Goal: Task Accomplishment & Management: Manage account settings

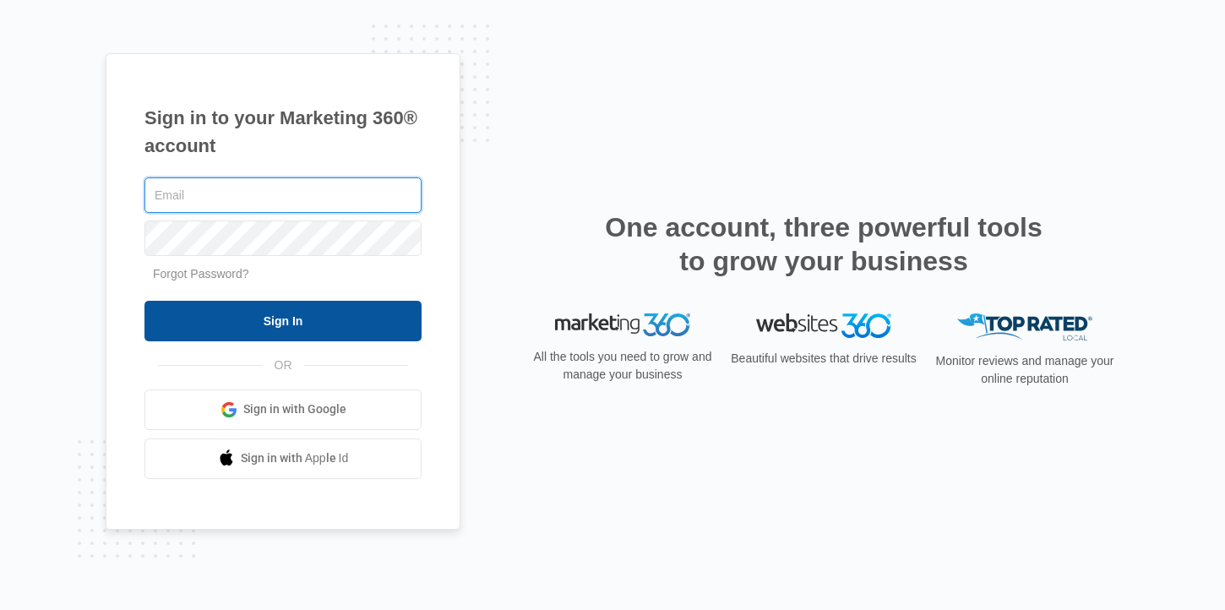
type input "[EMAIL_ADDRESS][PERSON_NAME][DOMAIN_NAME]"
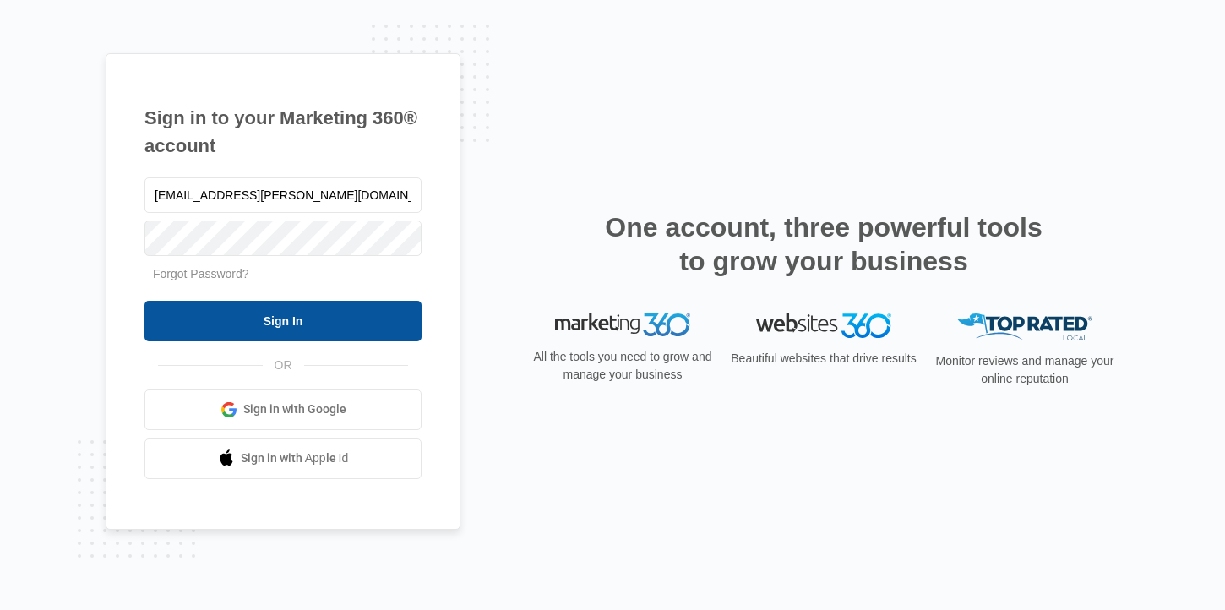
click at [354, 304] on input "Sign In" at bounding box center [282, 321] width 277 height 41
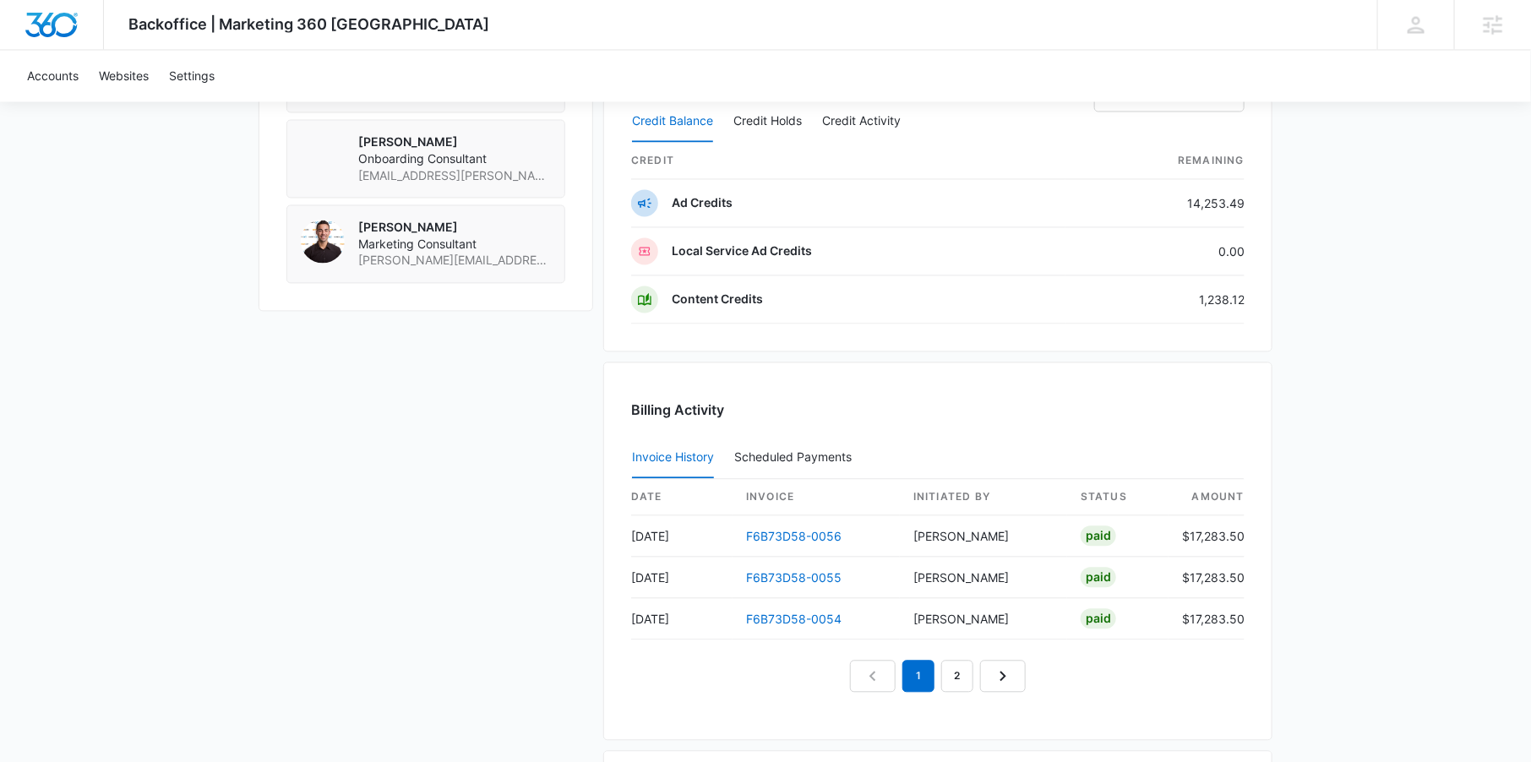
scroll to position [1497, 0]
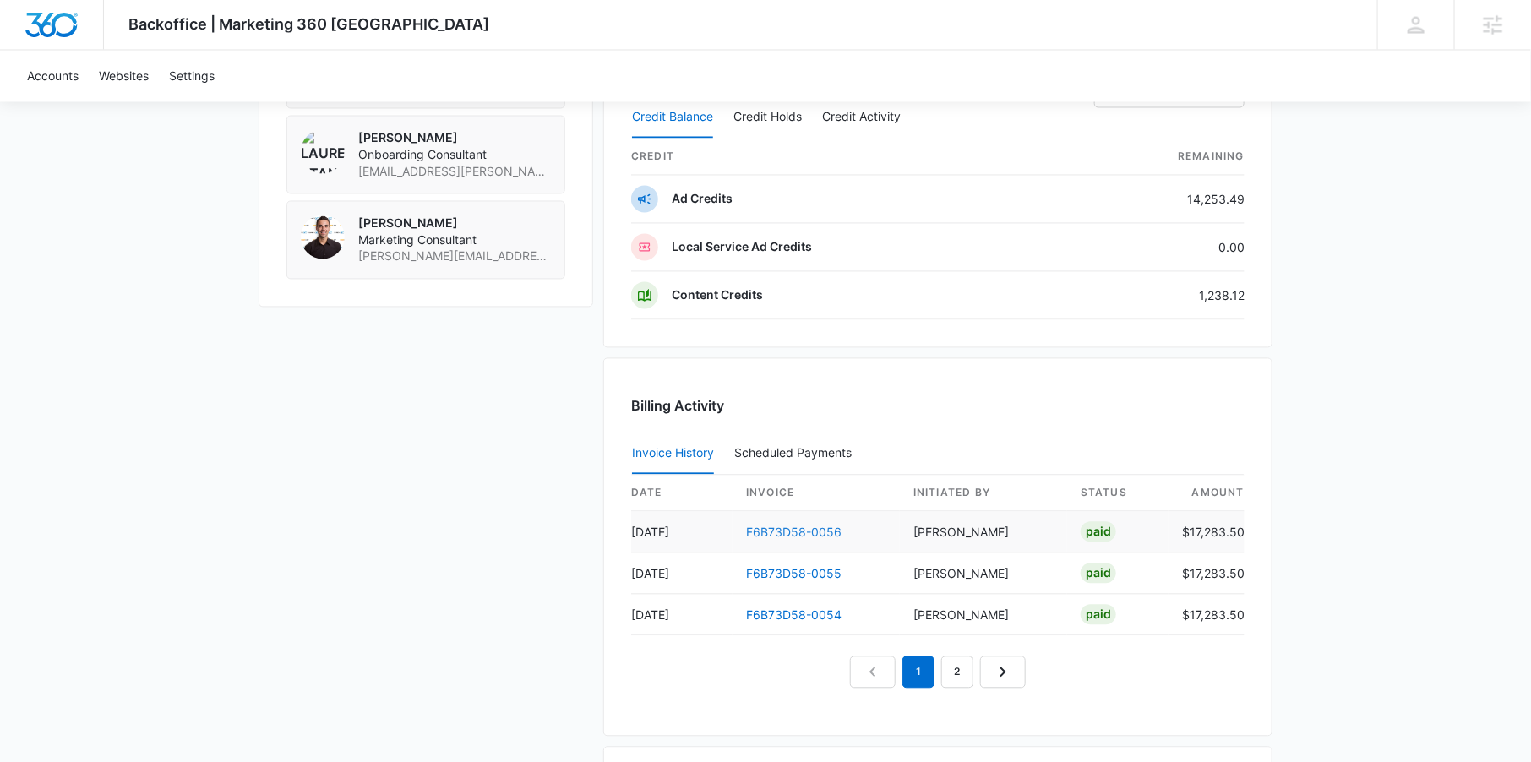
click at [791, 526] on link "F6B73D58-0056" at bounding box center [793, 533] width 95 height 14
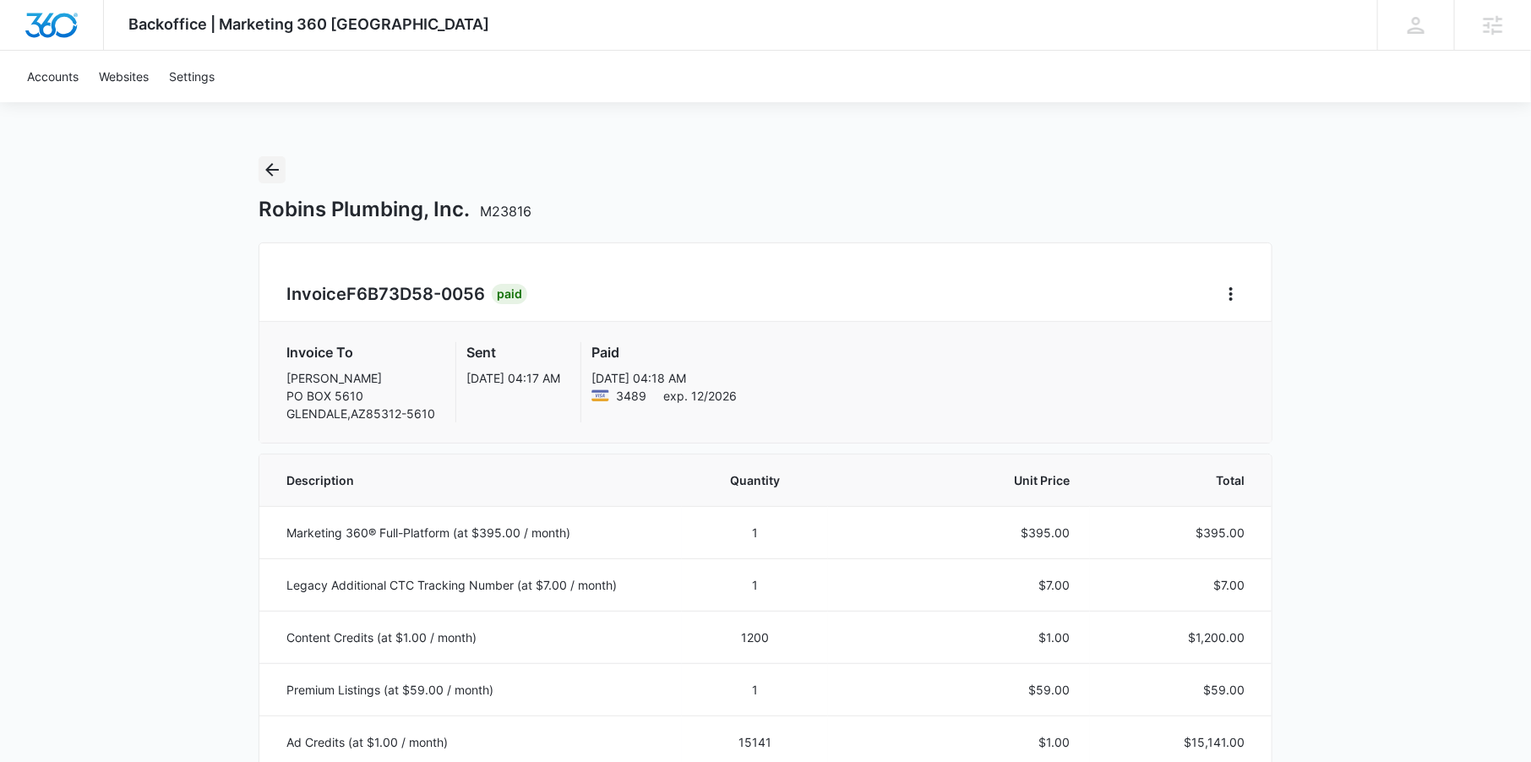
click at [275, 167] on icon "Back" at bounding box center [272, 170] width 20 height 20
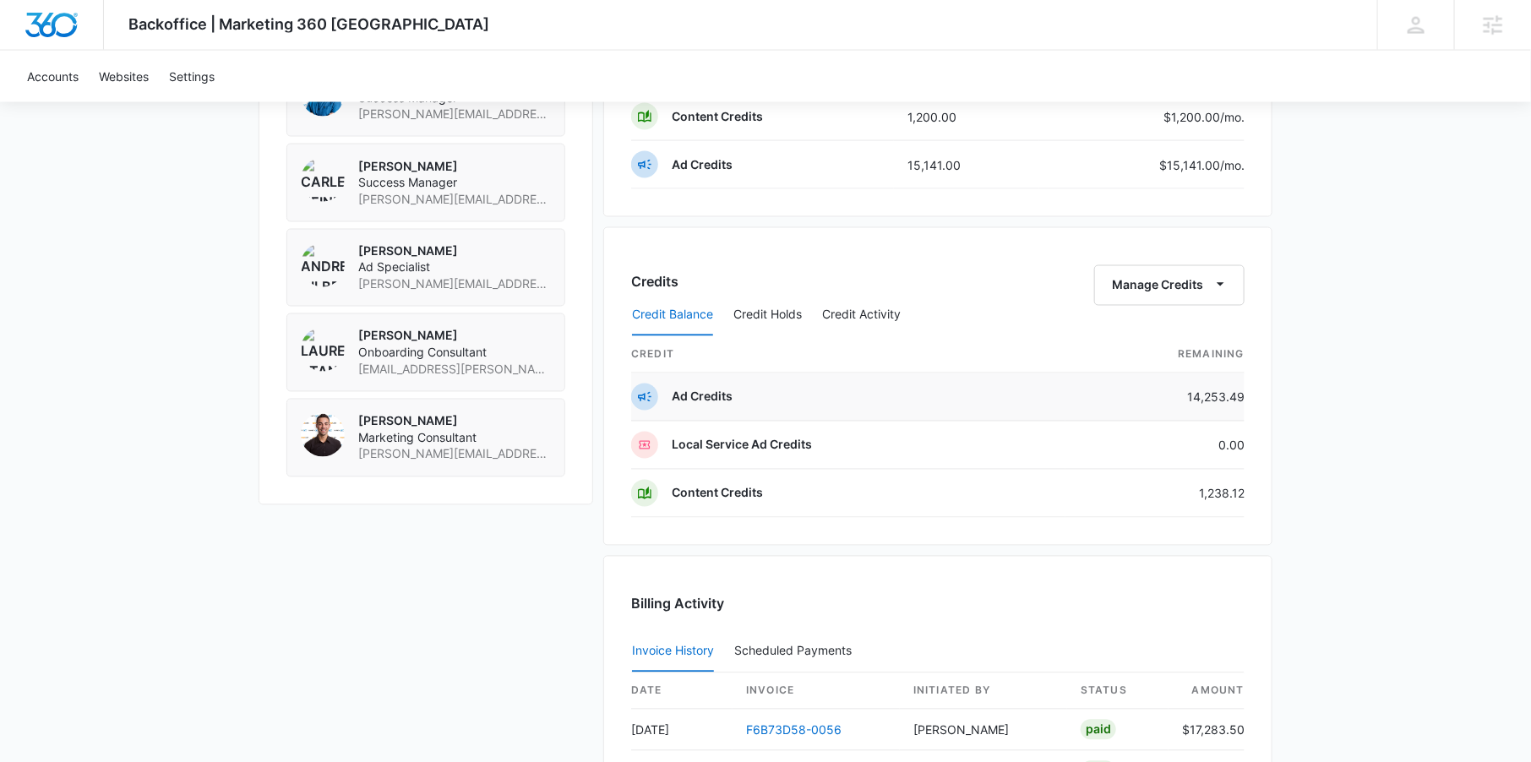
scroll to position [1294, 0]
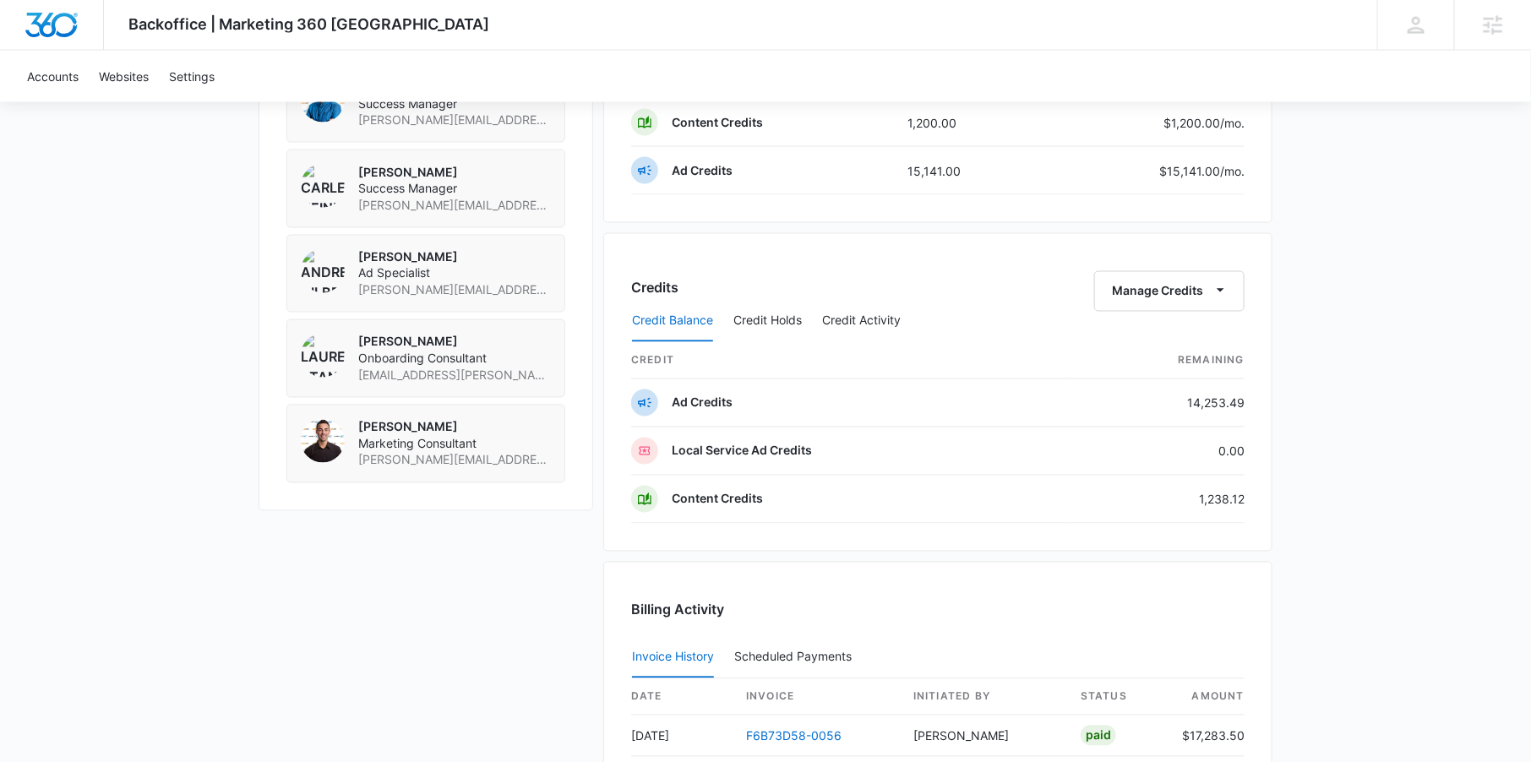
click at [765, 289] on div "Credits Manage Credits" at bounding box center [937, 291] width 613 height 41
click at [765, 304] on button "Credit Holds" at bounding box center [767, 322] width 68 height 41
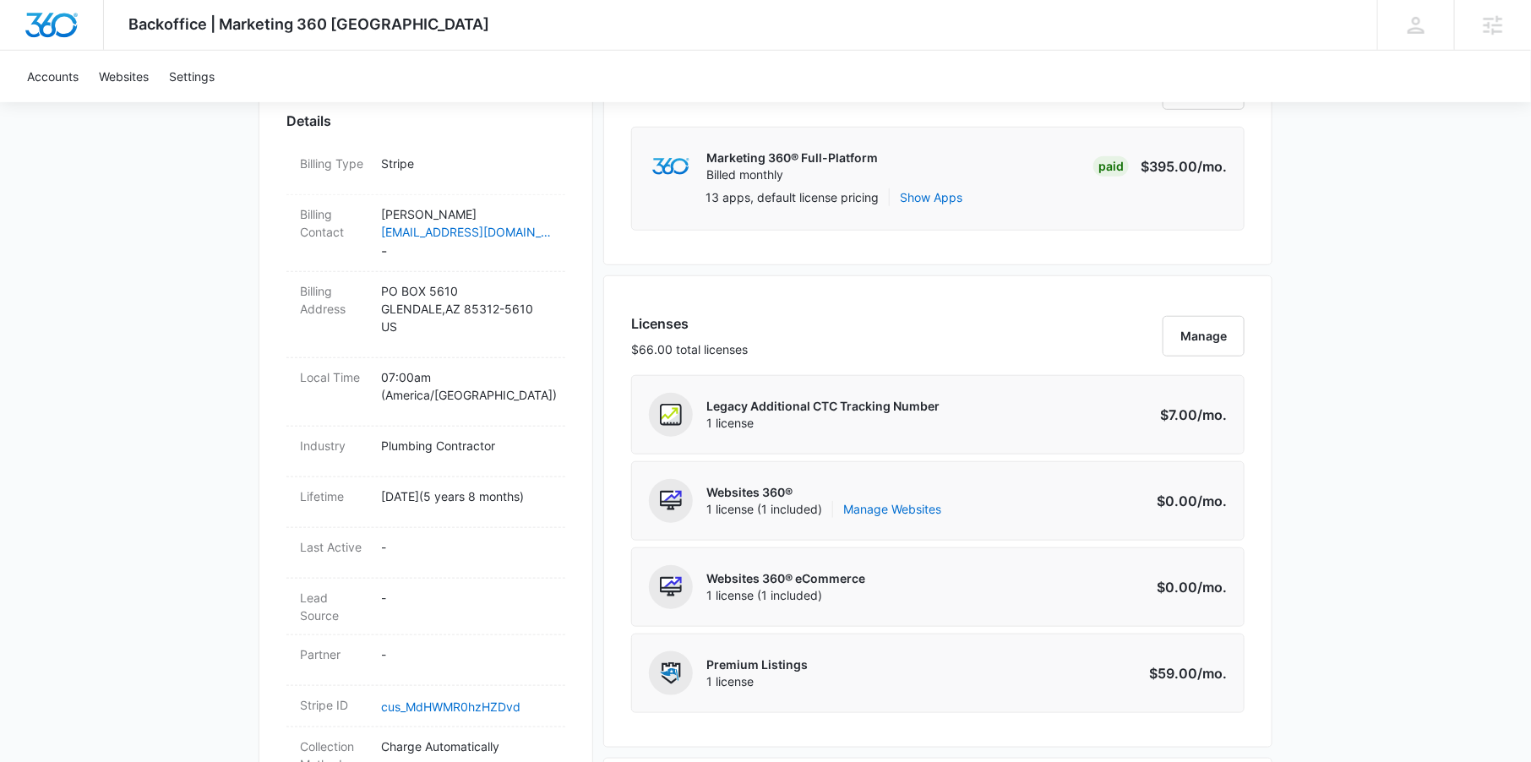
scroll to position [0, 0]
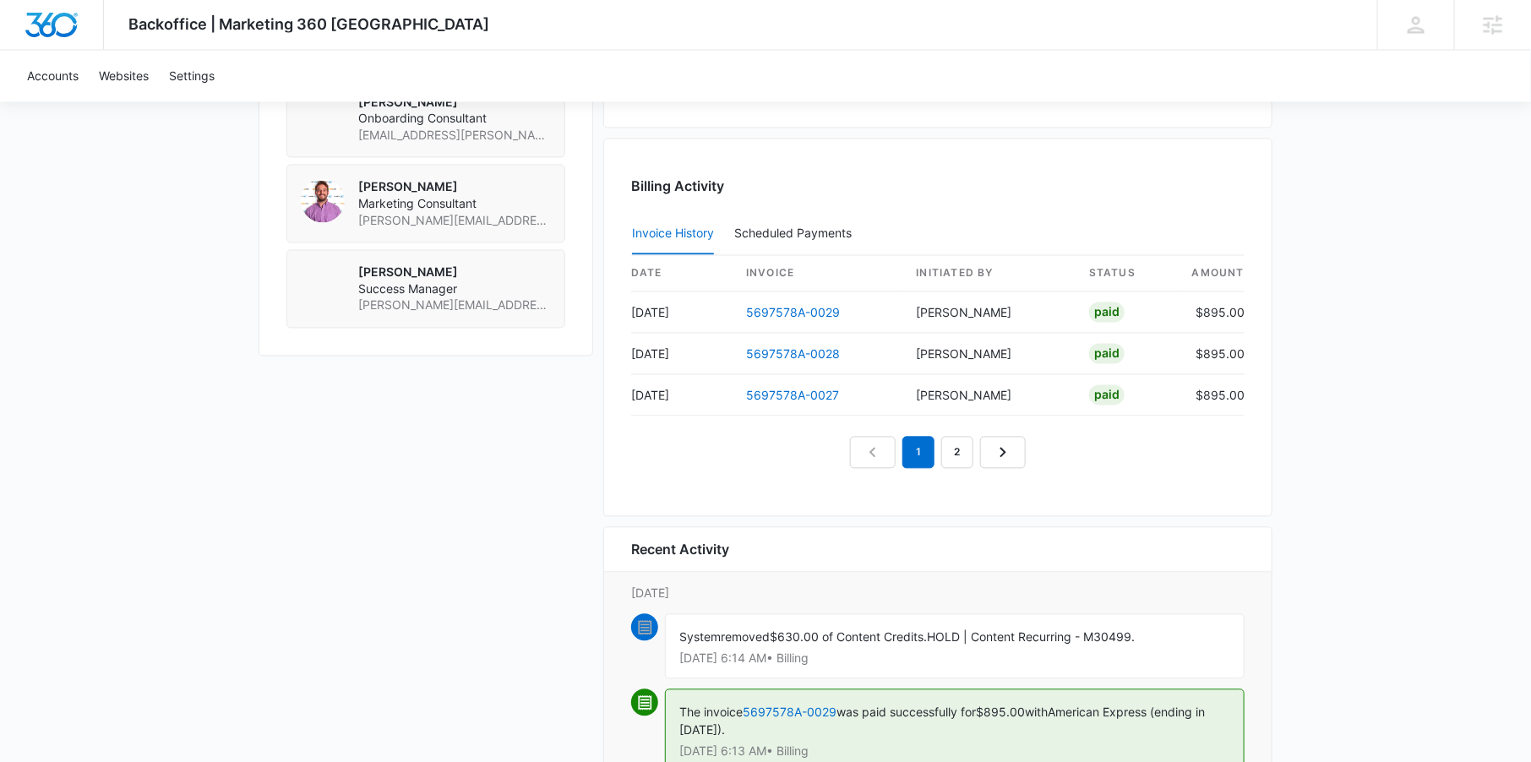
scroll to position [1502, 0]
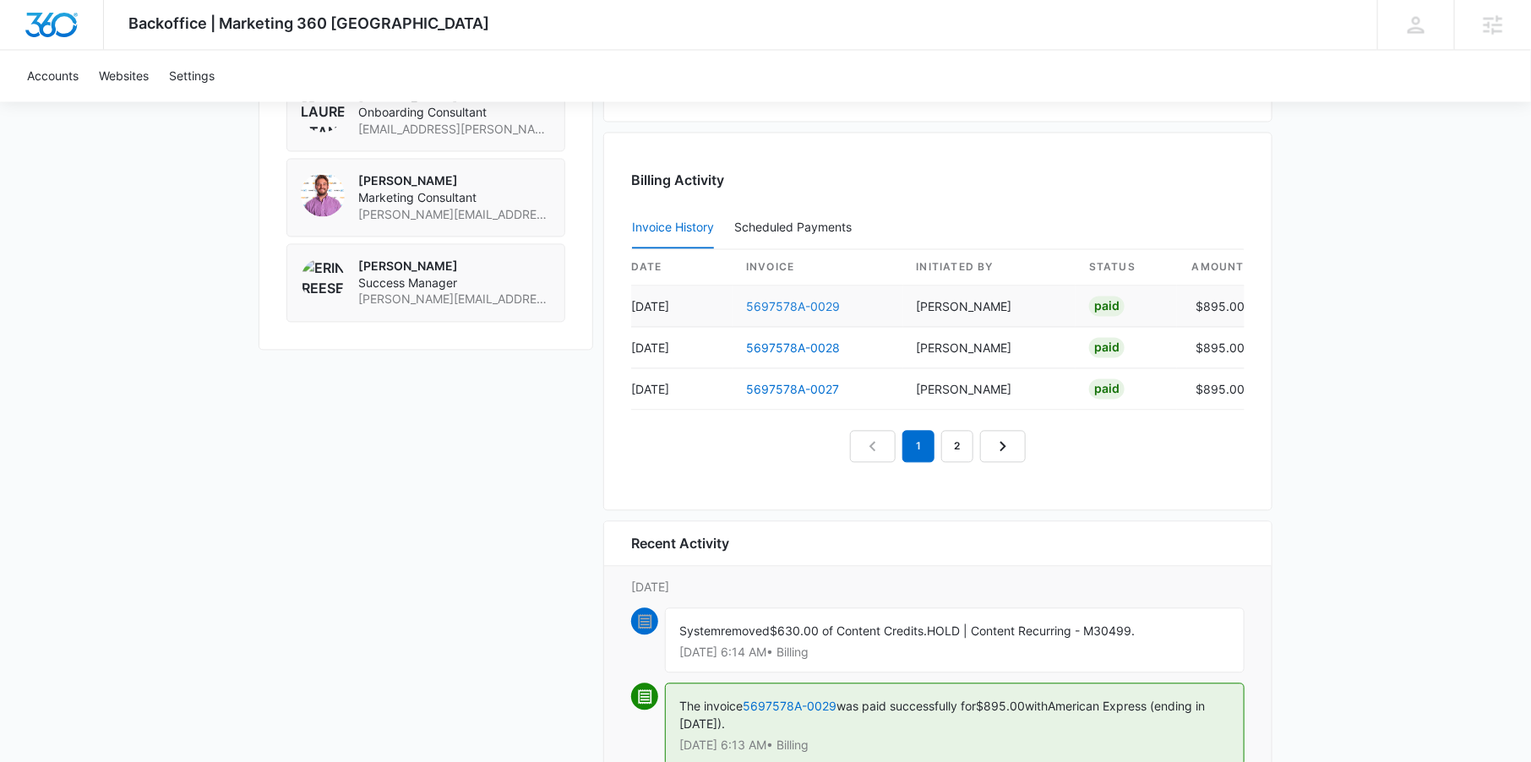
click at [787, 300] on link "5697578A-0029" at bounding box center [793, 307] width 94 height 14
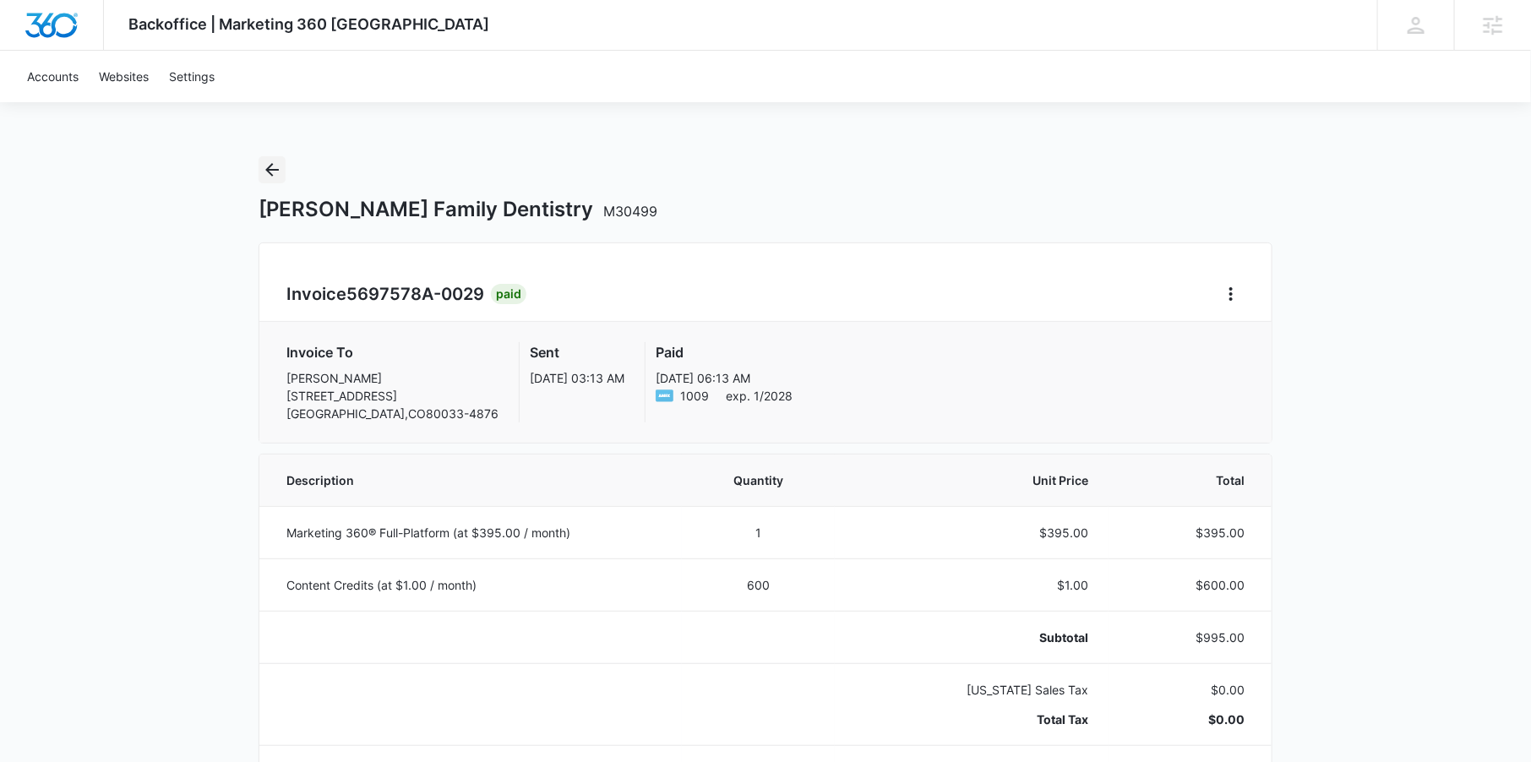
click at [264, 166] on icon "Back" at bounding box center [272, 170] width 20 height 20
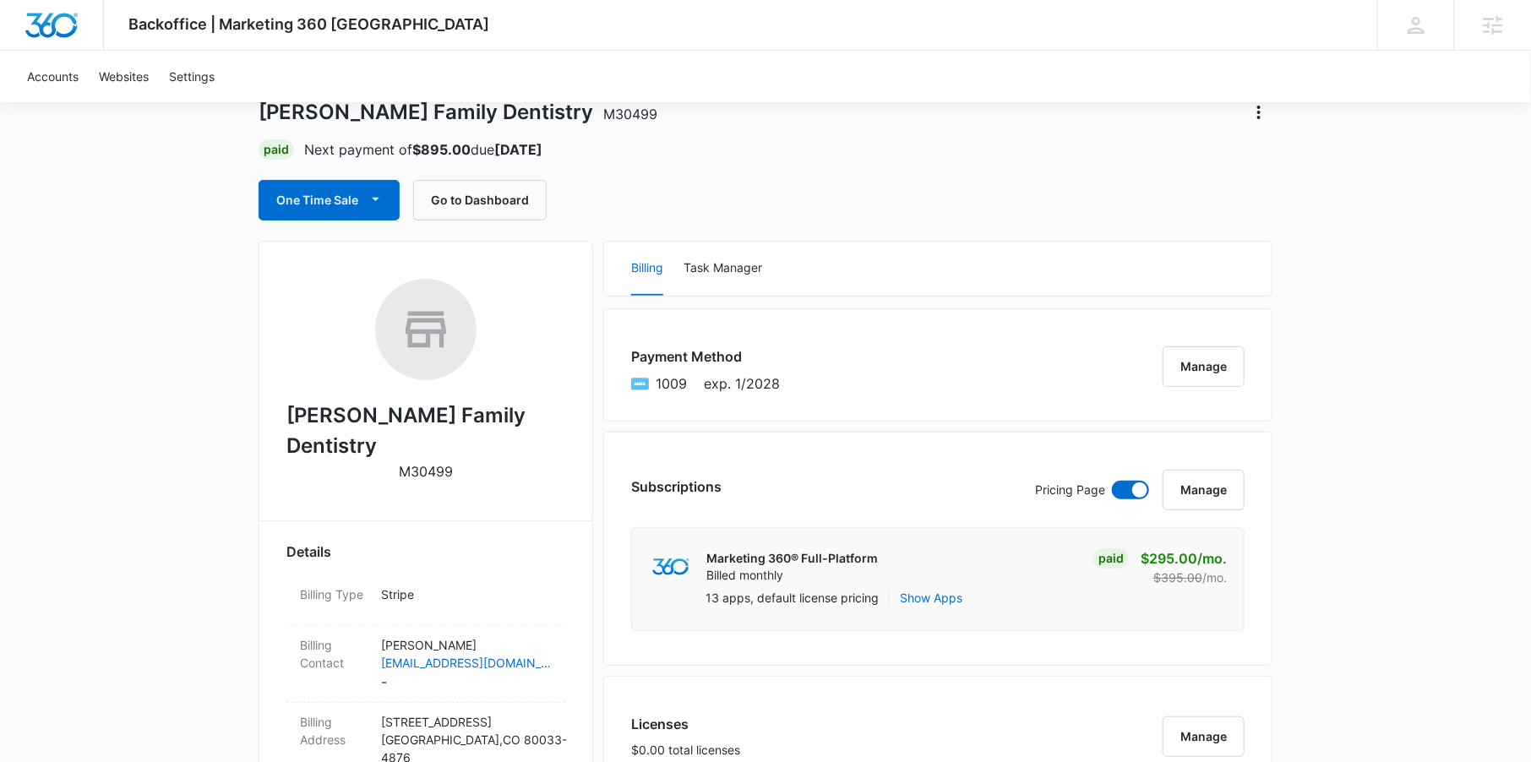
scroll to position [123, 0]
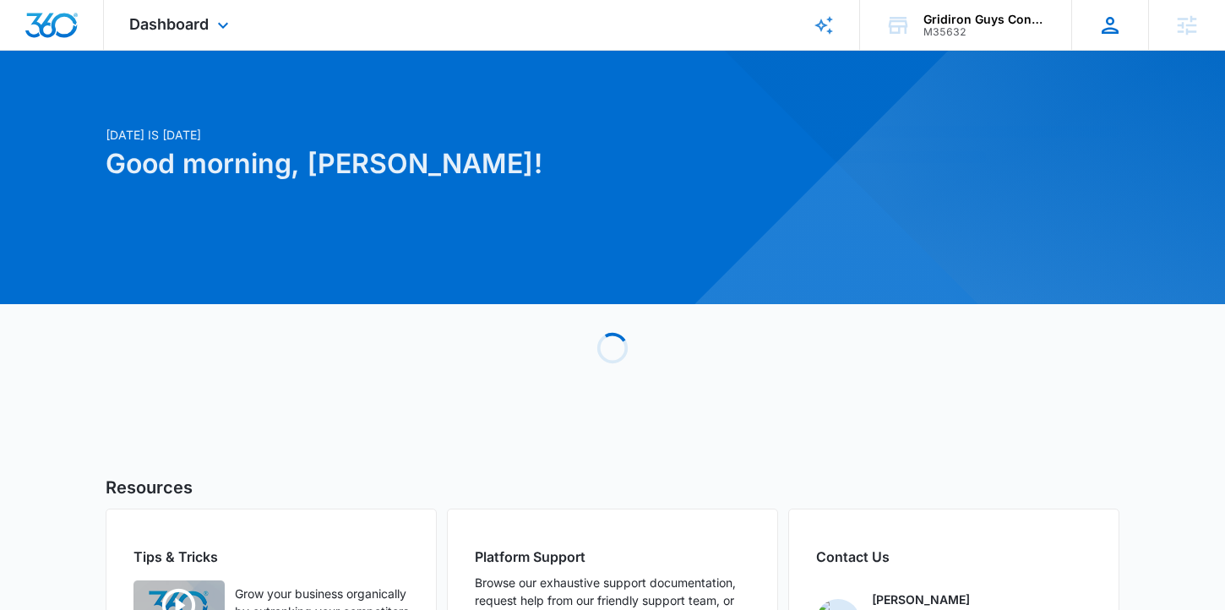
click at [1102, 26] on icon at bounding box center [1110, 25] width 25 height 25
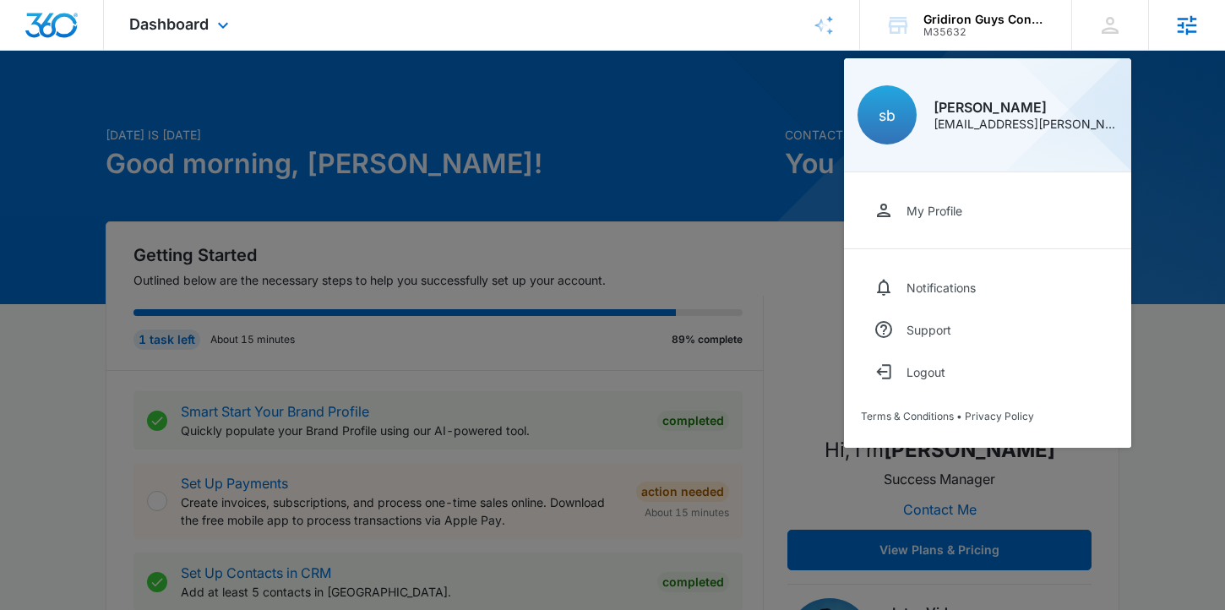
click at [1181, 27] on icon at bounding box center [1187, 25] width 25 height 25
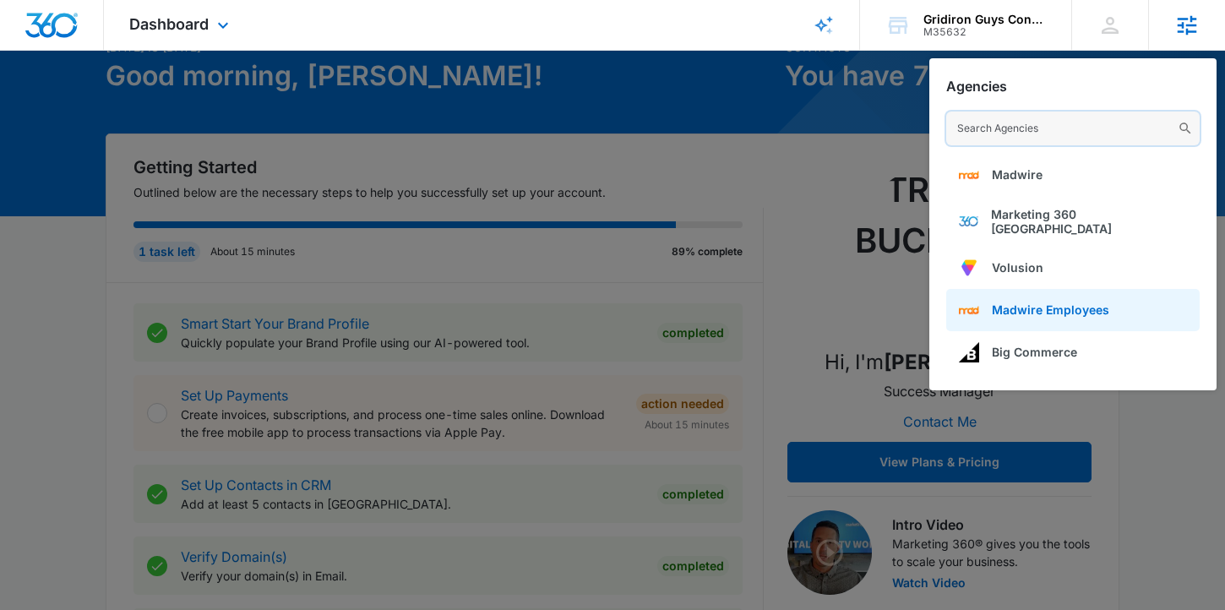
scroll to position [92, 0]
